Goal: Task Accomplishment & Management: Manage account settings

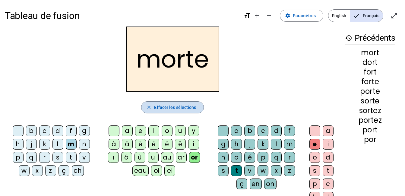
click at [185, 106] on span "Effacer les sélections" at bounding box center [175, 107] width 42 height 7
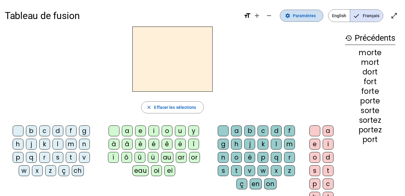
click at [306, 21] on span at bounding box center [301, 15] width 43 height 14
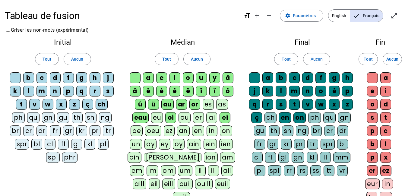
click at [299, 115] on div "on" at bounding box center [299, 117] width 12 height 11
click at [280, 119] on div "en" at bounding box center [285, 117] width 12 height 11
click at [252, 119] on div "a b c d f g h j k l m n o é p q r s t v w x z ç ch en on ph qu gn gu th sh ng b…" at bounding box center [302, 125] width 106 height 106
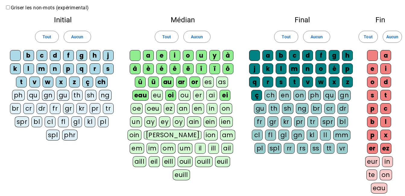
scroll to position [23, 0]
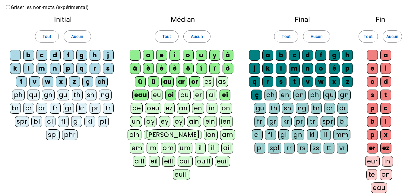
click at [384, 162] on div "in" at bounding box center [387, 161] width 11 height 11
click at [383, 149] on div "ez" at bounding box center [385, 148] width 11 height 11
click at [370, 149] on div "er" at bounding box center [372, 148] width 11 height 11
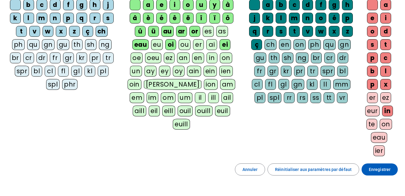
scroll to position [73, 0]
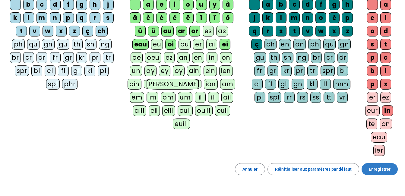
click at [369, 167] on span at bounding box center [379, 169] width 36 height 14
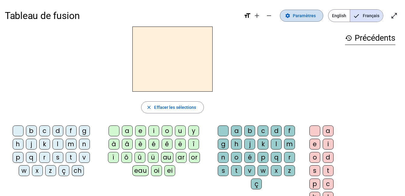
click at [308, 14] on span "Paramètres" at bounding box center [304, 15] width 23 height 7
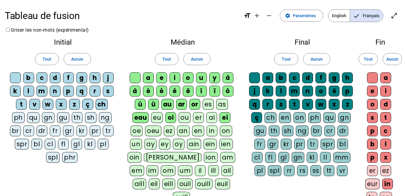
click at [385, 152] on div "x" at bounding box center [385, 157] width 11 height 11
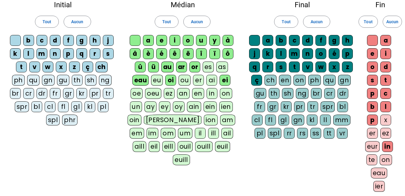
scroll to position [116, 0]
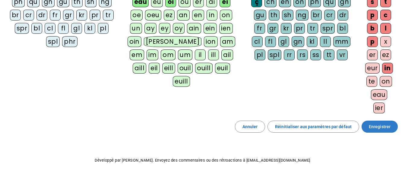
click at [376, 131] on span at bounding box center [379, 126] width 36 height 14
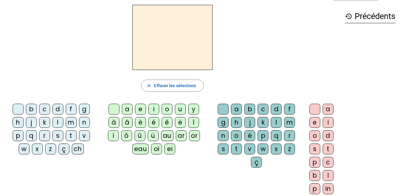
scroll to position [22, 0]
click at [278, 77] on div "close [PERSON_NAME] les sélections b c d f g h j k l m n p q r s t v w x z ç ch…" at bounding box center [172, 102] width 335 height 194
